Goal: Submit feedback/report problem

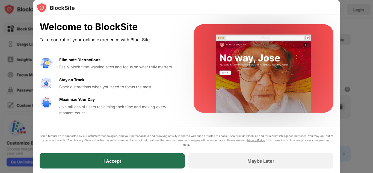
click at [147, 161] on div "I Accept" at bounding box center [112, 160] width 145 height 15
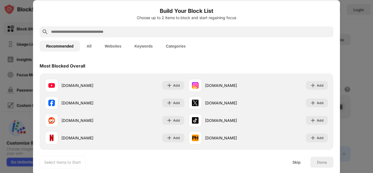
click at [113, 30] on input "text" at bounding box center [191, 31] width 281 height 7
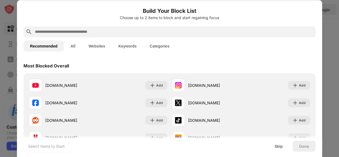
click at [108, 33] on input "text" at bounding box center [173, 31] width 279 height 7
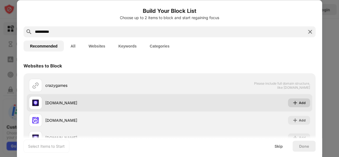
type input "**********"
click at [294, 100] on img at bounding box center [294, 102] width 5 height 5
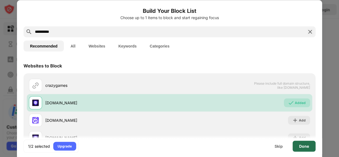
click at [304, 147] on div "Done" at bounding box center [304, 146] width 10 height 4
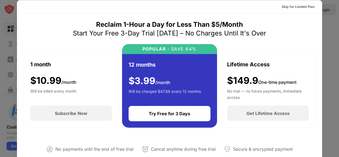
click at [333, 25] on div at bounding box center [169, 78] width 339 height 157
click at [311, 6] on div "Skip for Limited Plan" at bounding box center [298, 6] width 42 height 9
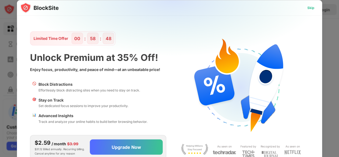
click at [312, 7] on div "Skip" at bounding box center [310, 7] width 7 height 5
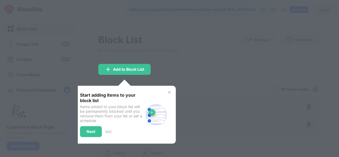
click at [169, 93] on img at bounding box center [169, 92] width 4 height 4
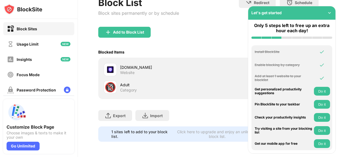
scroll to position [40, 0]
click at [330, 13] on img at bounding box center [329, 12] width 5 height 5
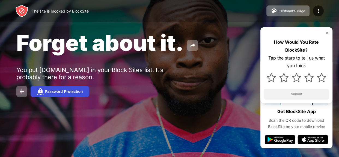
click at [55, 92] on div "Password Protection" at bounding box center [64, 91] width 38 height 4
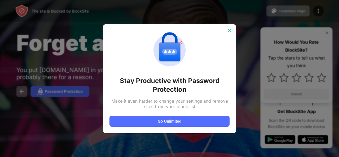
click at [227, 33] on div at bounding box center [229, 30] width 9 height 9
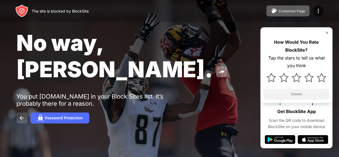
click at [20, 115] on img at bounding box center [22, 118] width 7 height 7
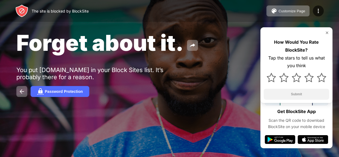
click at [283, 103] on div "Forget about it. You put crazygames.com in your Block Sites list. It’s probably…" at bounding box center [169, 63] width 339 height 126
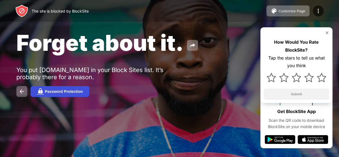
click at [64, 90] on div "Password Protection" at bounding box center [64, 91] width 38 height 4
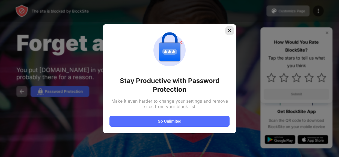
click at [229, 32] on img at bounding box center [229, 30] width 5 height 5
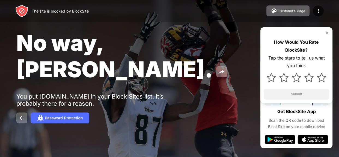
click at [326, 31] on img at bounding box center [327, 33] width 4 height 4
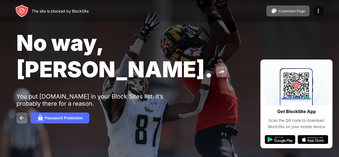
click at [278, 48] on div "No way, Jose. You put crazygames.com in your Block Sites list. It’s probably th…" at bounding box center [169, 76] width 339 height 153
drag, startPoint x: 179, startPoint y: 54, endPoint x: 162, endPoint y: 45, distance: 18.3
click at [162, 45] on div "No way, Jose." at bounding box center [138, 55] width 245 height 53
click at [162, 45] on span "No way, Jose." at bounding box center [114, 55] width 197 height 53
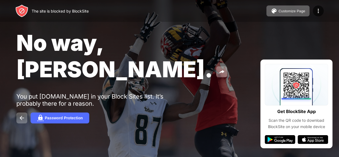
click at [64, 11] on div "The site is blocked by BlockSite" at bounding box center [60, 11] width 57 height 5
click at [242, 35] on div "No way, Jose." at bounding box center [138, 55] width 245 height 53
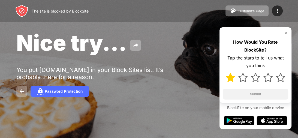
click at [231, 75] on img at bounding box center [230, 77] width 9 height 9
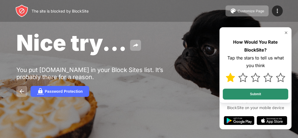
click at [259, 96] on button "Submit" at bounding box center [256, 94] width 66 height 11
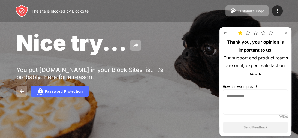
click at [255, 96] on textarea at bounding box center [256, 102] width 66 height 25
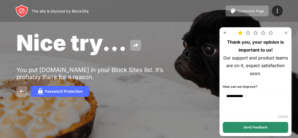
type textarea "**********"
click at [254, 132] on button "Send Feedback" at bounding box center [256, 127] width 66 height 11
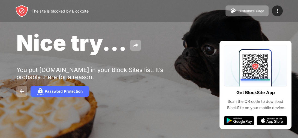
click at [193, 95] on div "Password Protection" at bounding box center [149, 91] width 266 height 11
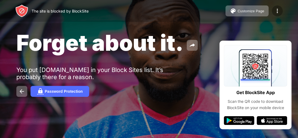
click at [279, 10] on img at bounding box center [277, 11] width 7 height 7
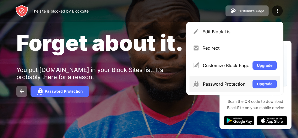
click at [227, 86] on div "Password Protection" at bounding box center [226, 83] width 46 height 5
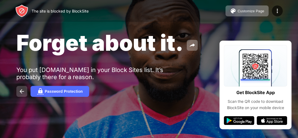
click at [22, 96] on button at bounding box center [21, 91] width 11 height 11
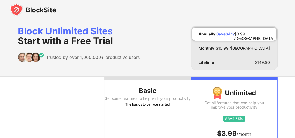
click at [135, 52] on div "Trusted by over 1,000,000+ productive users" at bounding box center [79, 57] width 122 height 10
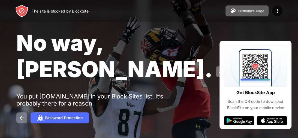
click at [62, 9] on div "The site is blocked by BlockSite" at bounding box center [60, 11] width 57 height 5
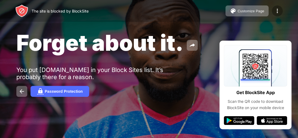
click at [277, 10] on img at bounding box center [277, 11] width 7 height 7
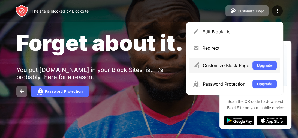
click at [225, 70] on div "Customize Block Page Upgrade" at bounding box center [235, 65] width 91 height 15
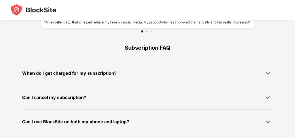
scroll to position [421, 0]
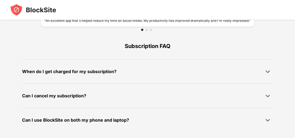
click at [97, 95] on div "Can I cancel my subscription?" at bounding box center [147, 95] width 251 height 11
click at [74, 99] on div "Can I cancel my subscription?" at bounding box center [54, 96] width 64 height 8
click at [268, 96] on img at bounding box center [267, 95] width 5 height 5
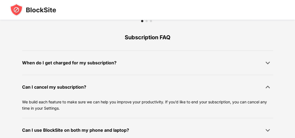
scroll to position [439, 0]
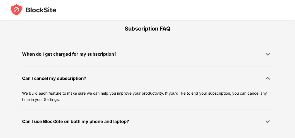
click at [268, 96] on p "We build each feature to make sure we can help you improve your productivity. I…" at bounding box center [147, 96] width 251 height 12
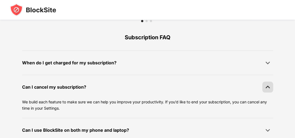
click at [267, 88] on img at bounding box center [267, 86] width 5 height 5
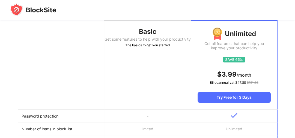
scroll to position [54, 0]
